Goal: Task Accomplishment & Management: Manage account settings

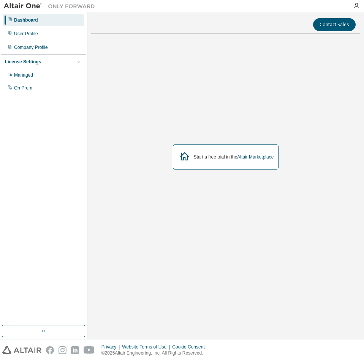
click at [77, 201] on div "Dashboard User Profile Company Profile License Settings Managed On Prem" at bounding box center [43, 168] width 85 height 311
click at [35, 33] on div "User Profile" at bounding box center [26, 34] width 24 height 6
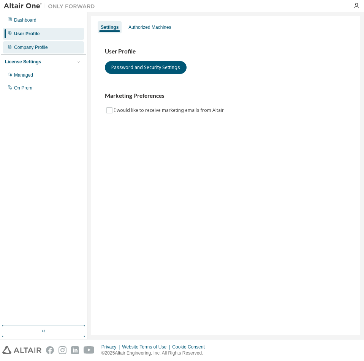
click at [41, 50] on div "Company Profile" at bounding box center [43, 47] width 81 height 12
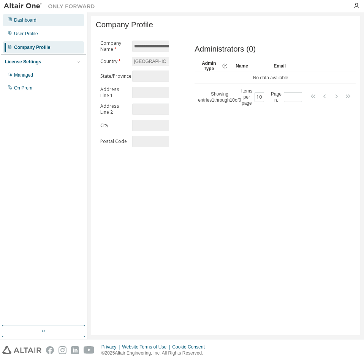
click at [39, 20] on div "Dashboard" at bounding box center [43, 20] width 81 height 12
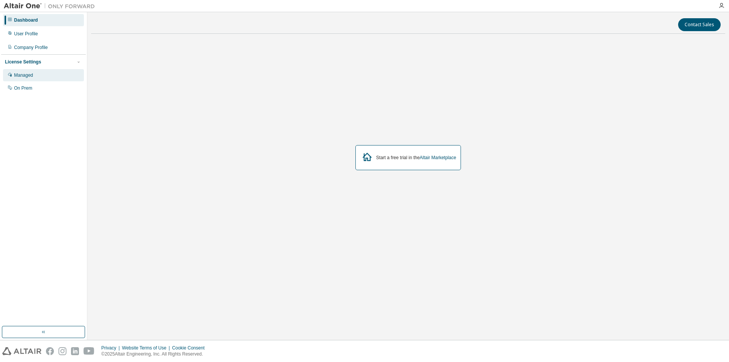
click at [38, 76] on div "Managed" at bounding box center [43, 75] width 81 height 12
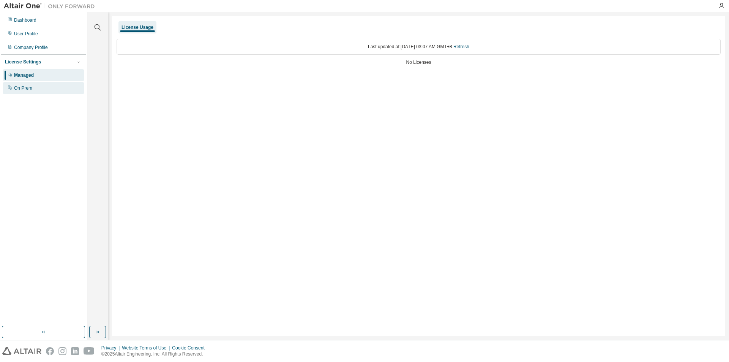
click at [46, 90] on div "On Prem" at bounding box center [43, 88] width 81 height 12
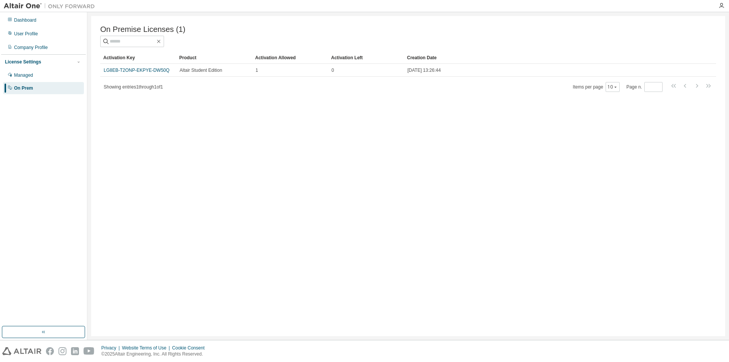
click at [363, 183] on div "On Premise Licenses (1) Clear Load Save Save As Field Operator Value Select fil…" at bounding box center [408, 176] width 634 height 320
click at [363, 6] on icon "button" at bounding box center [721, 6] width 6 height 6
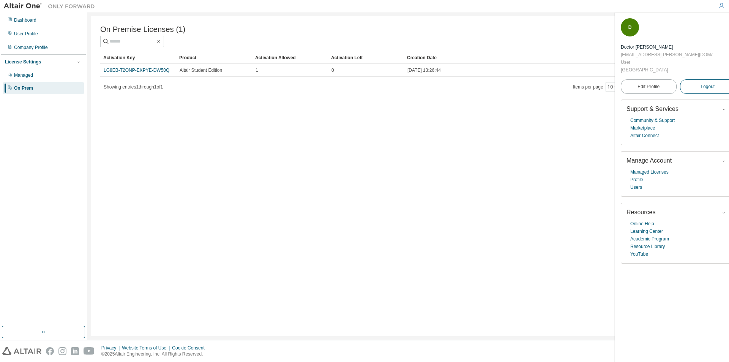
click at [363, 79] on button "Logout" at bounding box center [708, 86] width 56 height 14
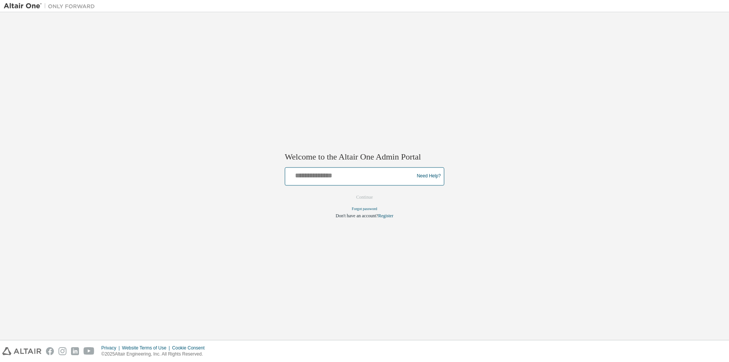
click at [360, 177] on input "text" at bounding box center [350, 174] width 125 height 11
click at [344, 180] on div at bounding box center [350, 176] width 125 height 14
drag, startPoint x: 344, startPoint y: 180, endPoint x: 407, endPoint y: 121, distance: 86.2
click at [344, 180] on div at bounding box center [350, 176] width 125 height 14
click at [36, 7] on img at bounding box center [51, 6] width 95 height 8
